Goal: Complete application form

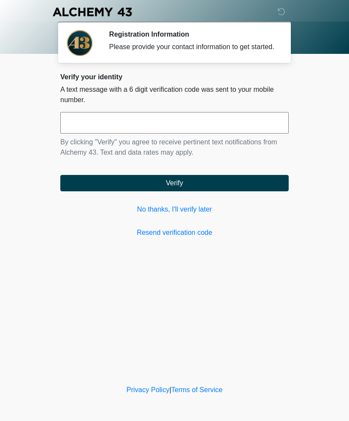
click at [263, 296] on div "‎ ‎ ‎ ‎ Registration Information Please provide your contact information to get…" at bounding box center [174, 192] width 259 height 366
click at [160, 134] on input "text" at bounding box center [174, 123] width 229 height 22
type input "******"
click at [240, 188] on button "Verify" at bounding box center [174, 183] width 229 height 16
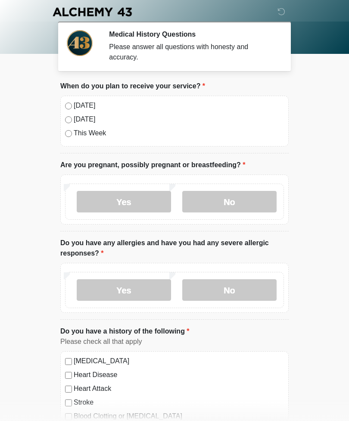
click at [75, 104] on label "[DATE]" at bounding box center [179, 105] width 210 height 10
click at [246, 201] on label "No" at bounding box center [229, 202] width 94 height 22
click at [247, 288] on label "No" at bounding box center [229, 290] width 94 height 22
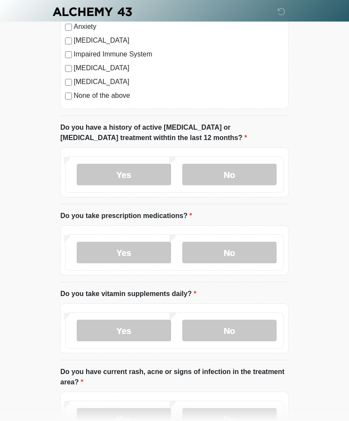
scroll to position [432, 0]
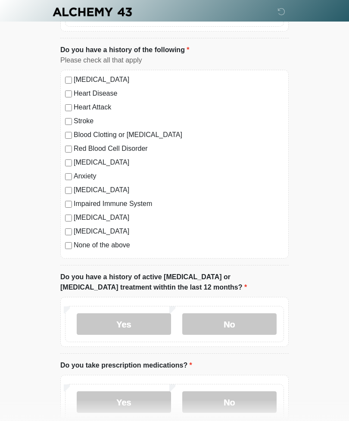
scroll to position [300, 0]
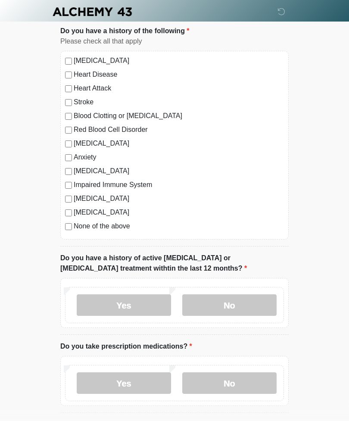
click at [229, 304] on label "No" at bounding box center [229, 306] width 94 height 22
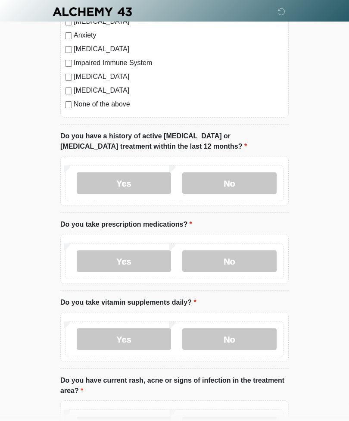
scroll to position [423, 0]
click at [131, 260] on label "Yes" at bounding box center [124, 262] width 94 height 22
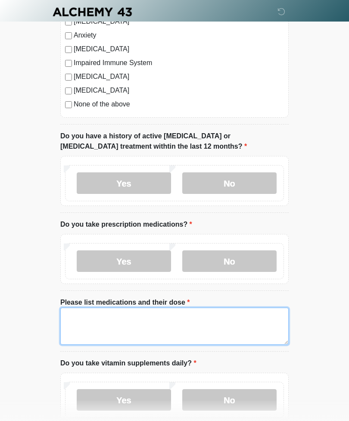
click at [142, 321] on textarea "Please list medications and their dose" at bounding box center [174, 326] width 229 height 37
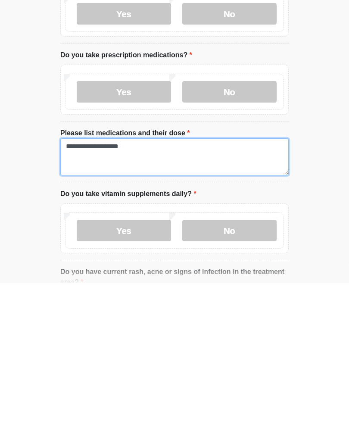
type textarea "**********"
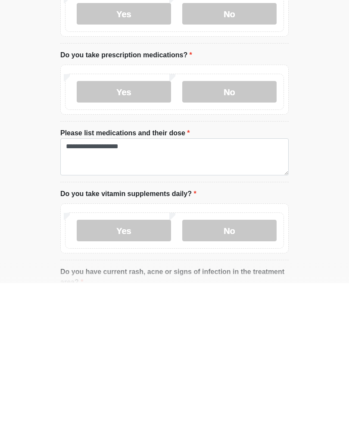
click at [141, 358] on label "Yes" at bounding box center [124, 369] width 94 height 22
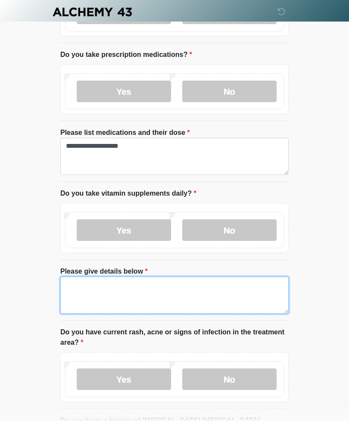
click at [153, 295] on textarea "Please give details below" at bounding box center [174, 295] width 229 height 37
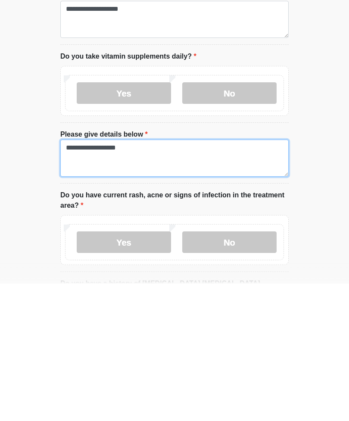
scroll to position [596, 0]
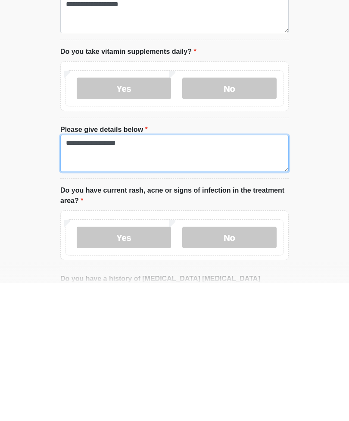
type textarea "**********"
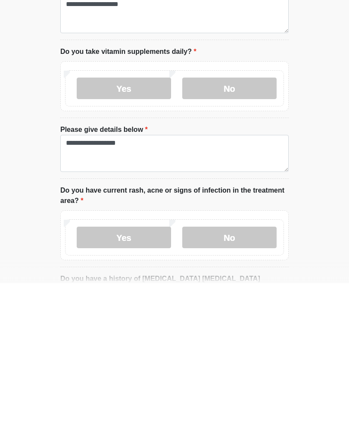
click at [244, 365] on label "No" at bounding box center [229, 376] width 94 height 22
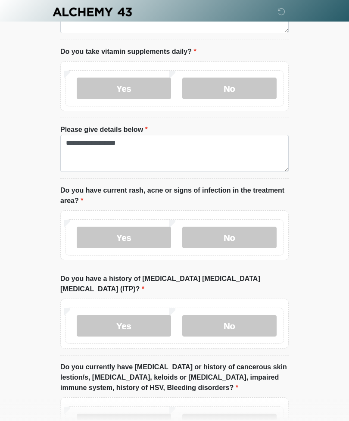
click at [235, 315] on label "No" at bounding box center [229, 326] width 94 height 22
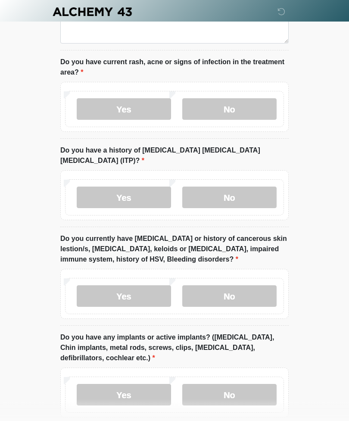
scroll to position [867, 0]
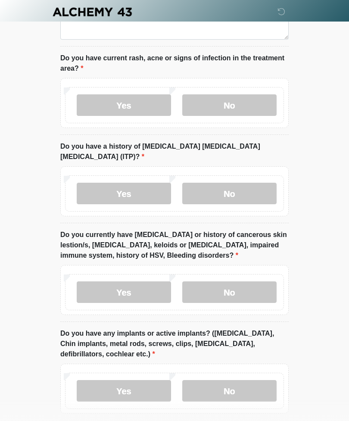
click at [235, 282] on label "No" at bounding box center [229, 293] width 94 height 22
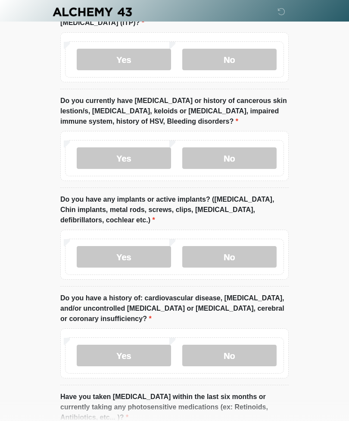
scroll to position [1001, 0]
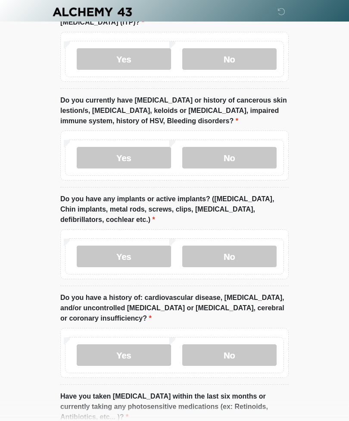
click at [245, 250] on label "No" at bounding box center [229, 257] width 94 height 22
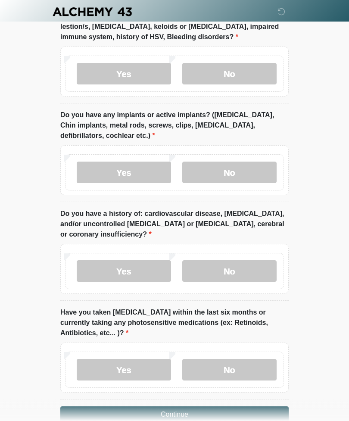
scroll to position [1093, 0]
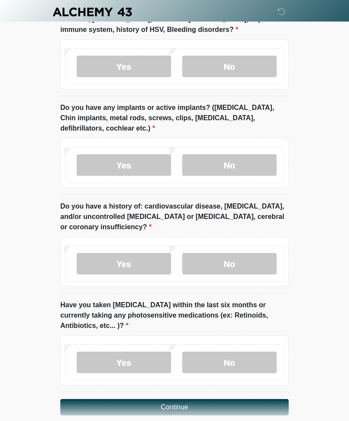
click at [227, 253] on label "No" at bounding box center [229, 264] width 94 height 22
click at [229, 352] on label "No" at bounding box center [229, 363] width 94 height 22
click at [228, 399] on button "Continue" at bounding box center [174, 407] width 229 height 16
click at [221, 399] on button "Continue" at bounding box center [174, 407] width 229 height 16
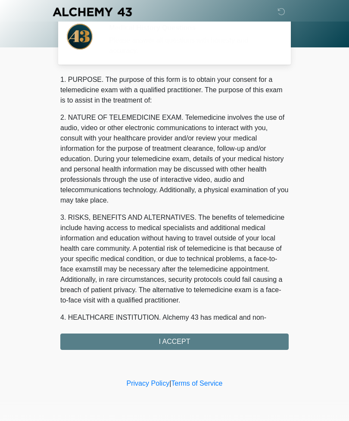
scroll to position [0, 0]
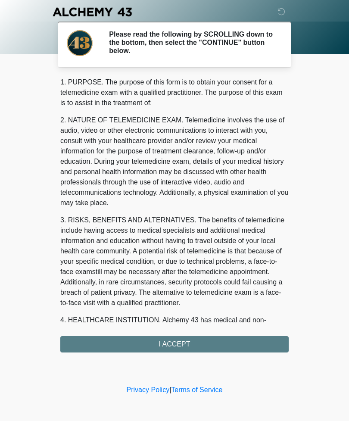
click at [226, 345] on div "1. PURPOSE. The purpose of this form is to obtain your consent for a telemedici…" at bounding box center [174, 215] width 229 height 276
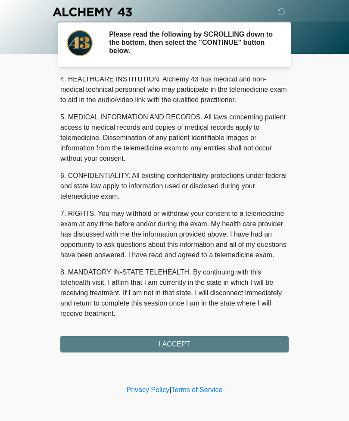
scroll to position [251, 0]
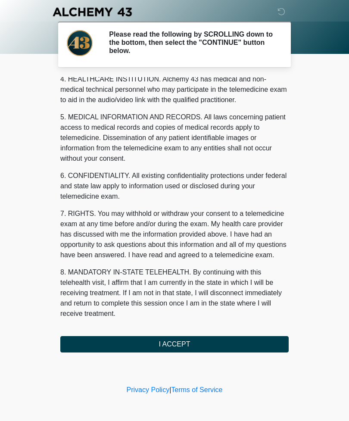
click at [204, 345] on button "I ACCEPT" at bounding box center [174, 344] width 229 height 16
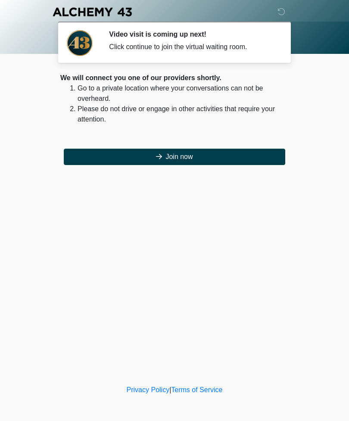
click at [228, 154] on button "Join now" at bounding box center [175, 157] width 222 height 16
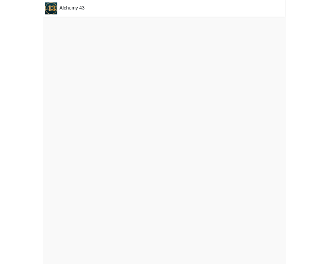
scroll to position [3, 0]
